Goal: Transaction & Acquisition: Purchase product/service

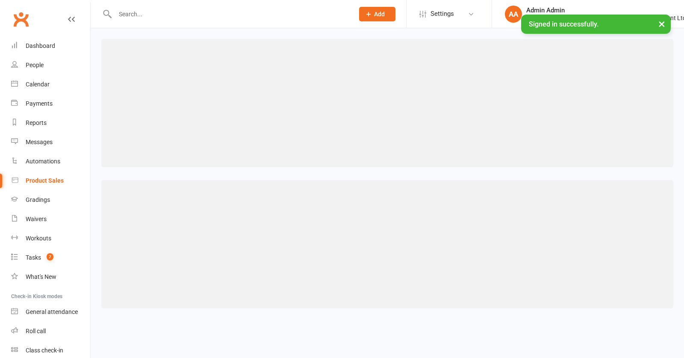
select select "100"
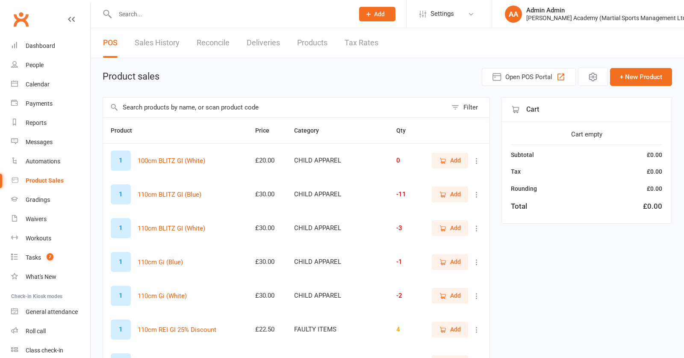
click at [136, 113] on input "text" at bounding box center [275, 107] width 344 height 20
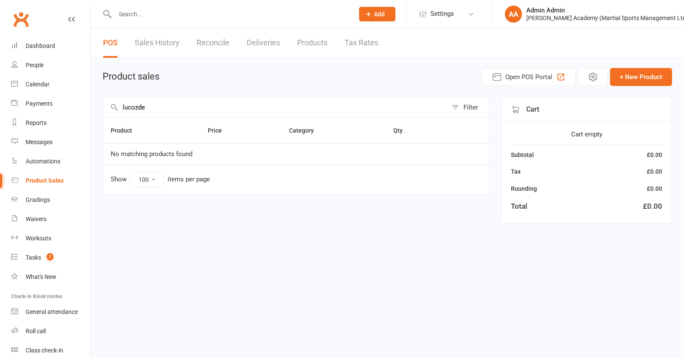
click at [142, 110] on input "lucozde" at bounding box center [275, 107] width 344 height 20
click at [147, 109] on input "lucozde" at bounding box center [275, 107] width 344 height 20
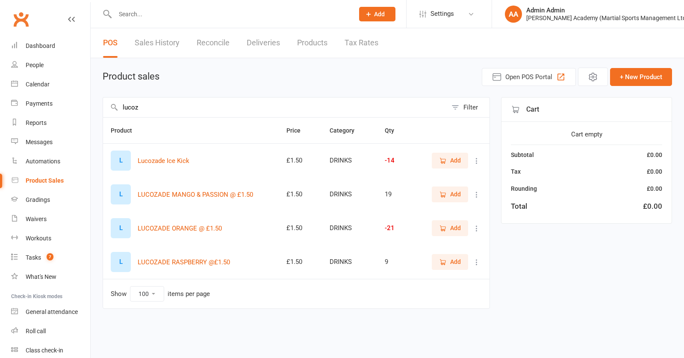
type input "lucoz"
click at [451, 230] on span "Add" at bounding box center [455, 227] width 11 height 9
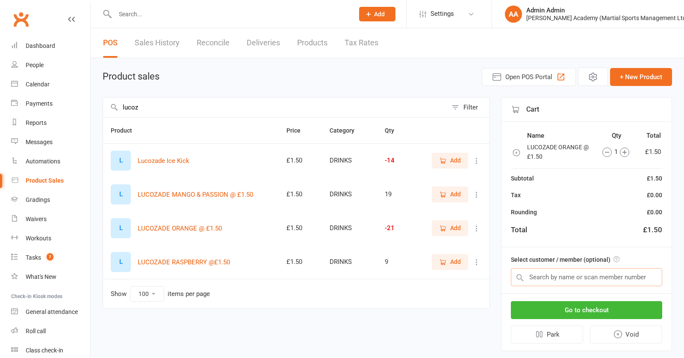
click at [547, 282] on input "text" at bounding box center [586, 277] width 151 height 18
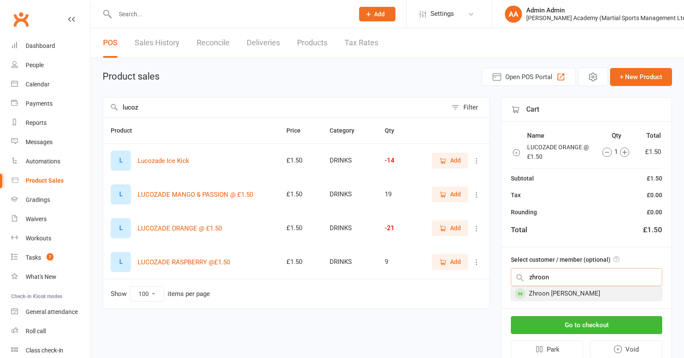
type input "zhroon"
click at [559, 296] on div "Zhroon [PERSON_NAME]" at bounding box center [586, 293] width 150 height 14
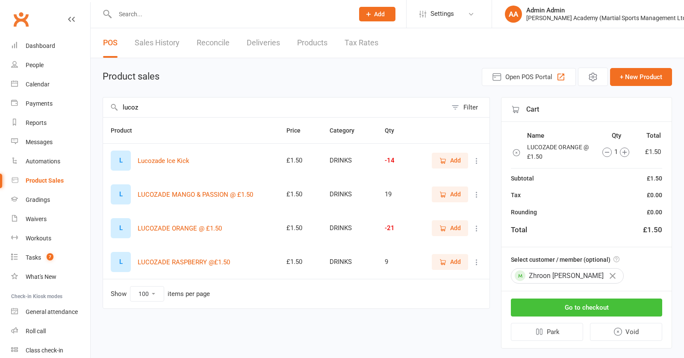
click at [555, 309] on button "Go to checkout" at bounding box center [586, 307] width 151 height 18
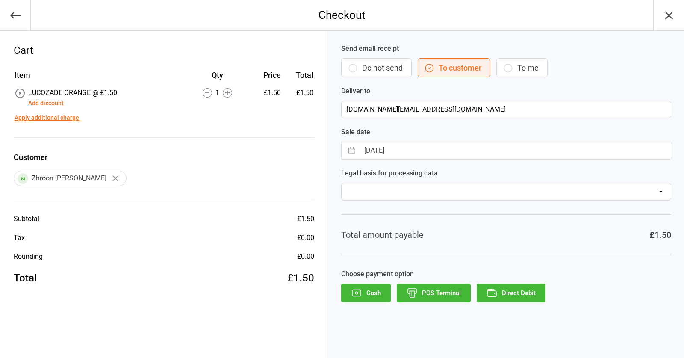
scroll to position [0, 0]
click at [414, 298] on icon "button" at bounding box center [411, 292] width 11 height 11
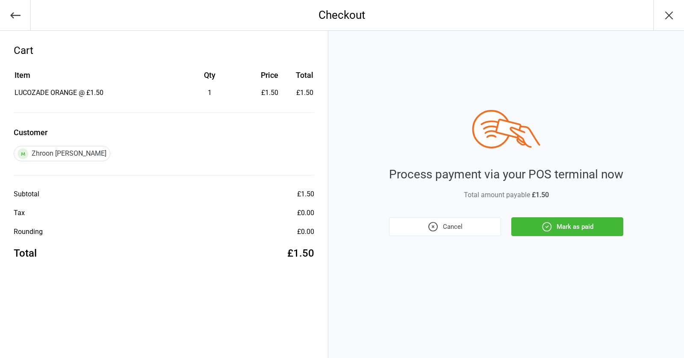
drag, startPoint x: 526, startPoint y: 230, endPoint x: 515, endPoint y: 230, distance: 10.7
click at [526, 230] on button "Mark as paid" at bounding box center [567, 226] width 112 height 19
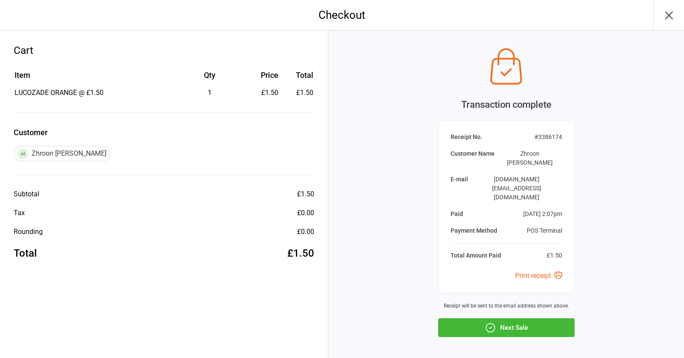
click at [504, 231] on div "Receipt No. # 3386174 Customer Name Zhroon Al Sabba E-mail zhroon.al@gmail.com …" at bounding box center [506, 206] width 136 height 173
click at [493, 322] on icon "button" at bounding box center [490, 327] width 11 height 11
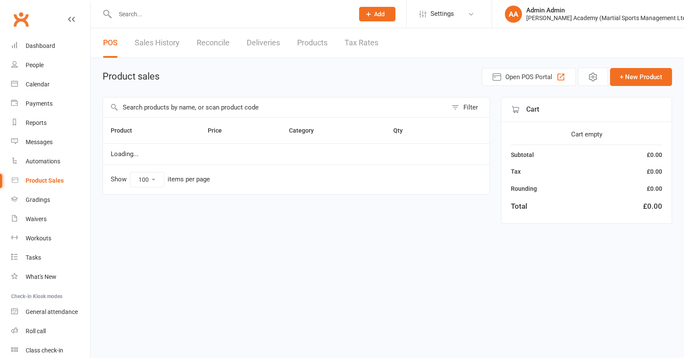
select select "100"
